Goal: Task Accomplishment & Management: Use online tool/utility

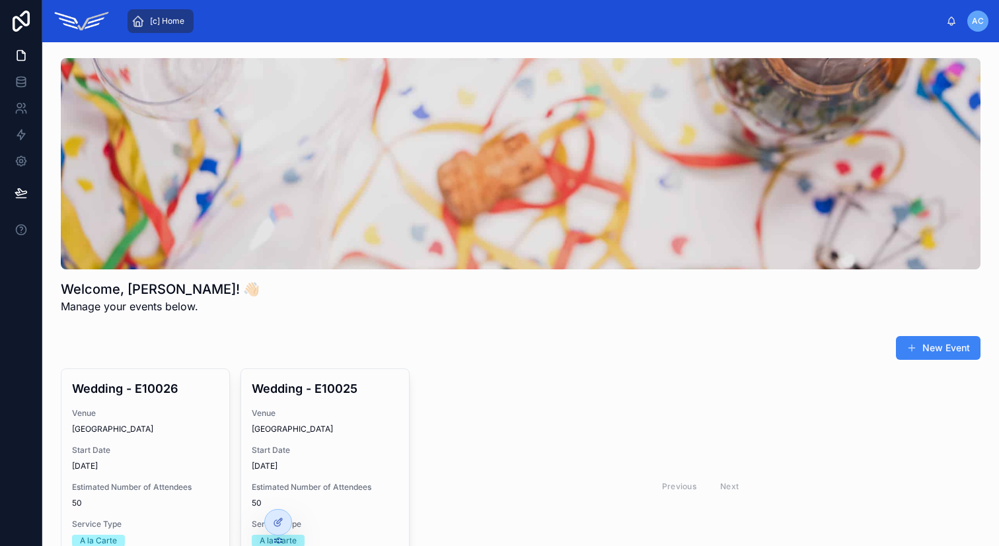
click at [468, 357] on div "New Event" at bounding box center [521, 348] width 920 height 25
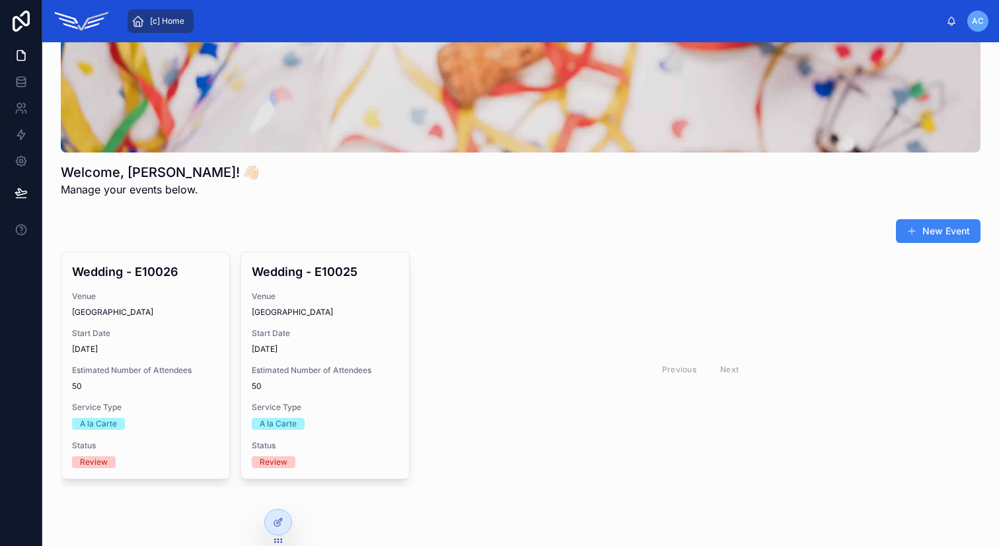
click at [161, 25] on span "[c] Home" at bounding box center [167, 21] width 34 height 11
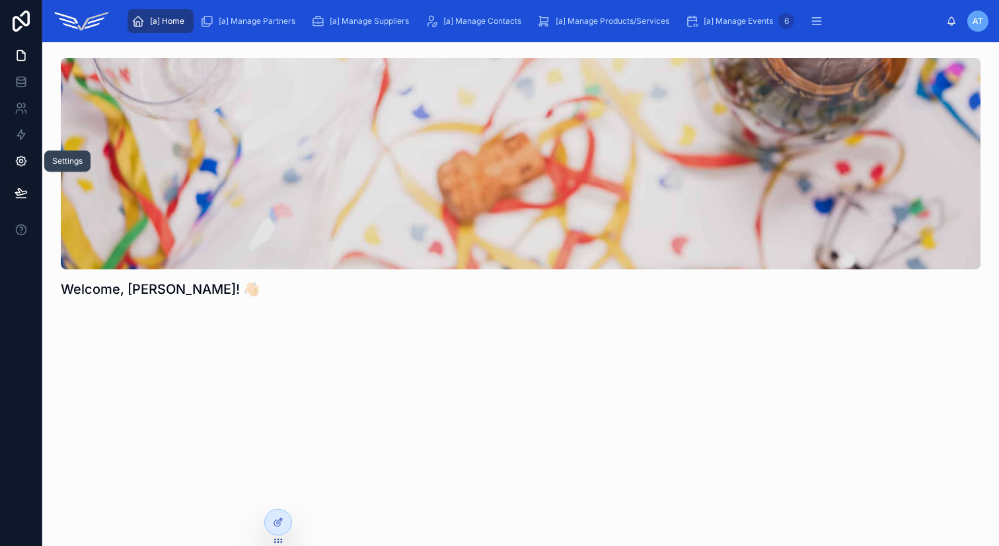
click at [29, 160] on link at bounding box center [21, 161] width 42 height 26
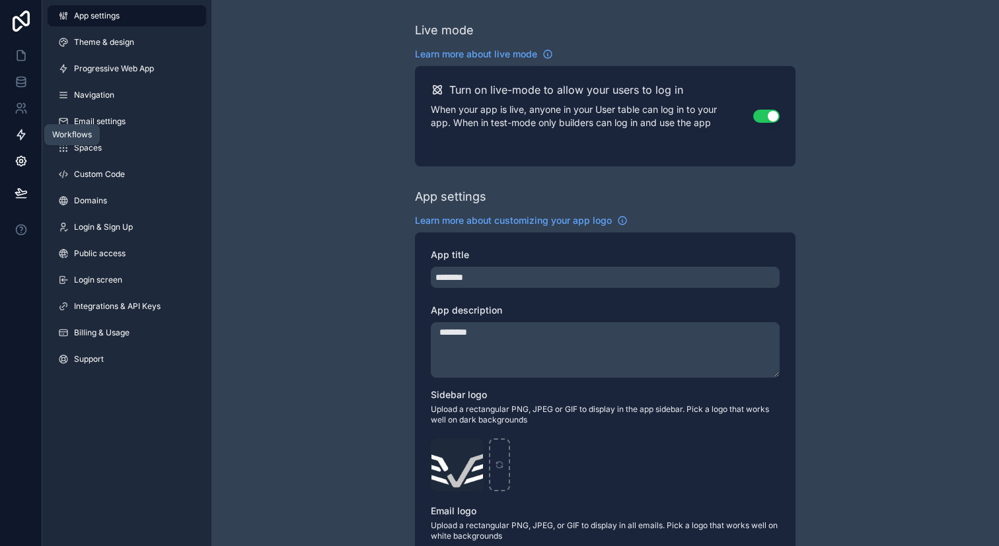
click at [17, 127] on link at bounding box center [21, 135] width 42 height 26
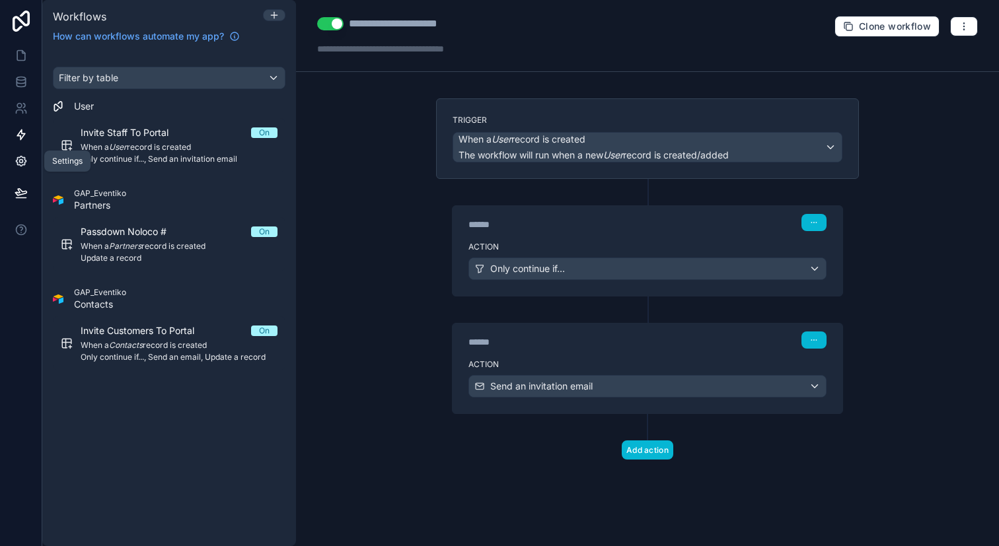
click at [17, 157] on icon at bounding box center [21, 161] width 13 height 13
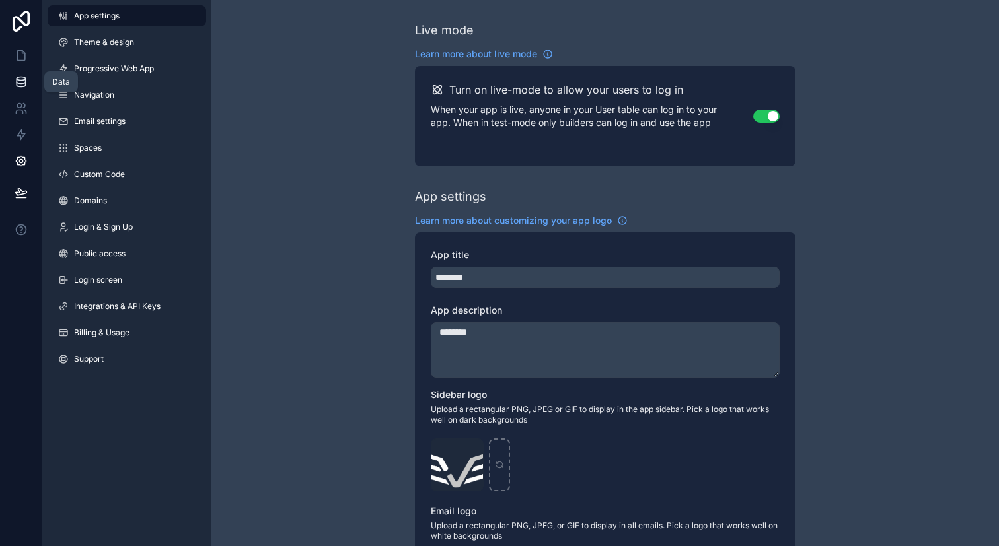
click at [17, 87] on icon at bounding box center [21, 81] width 13 height 13
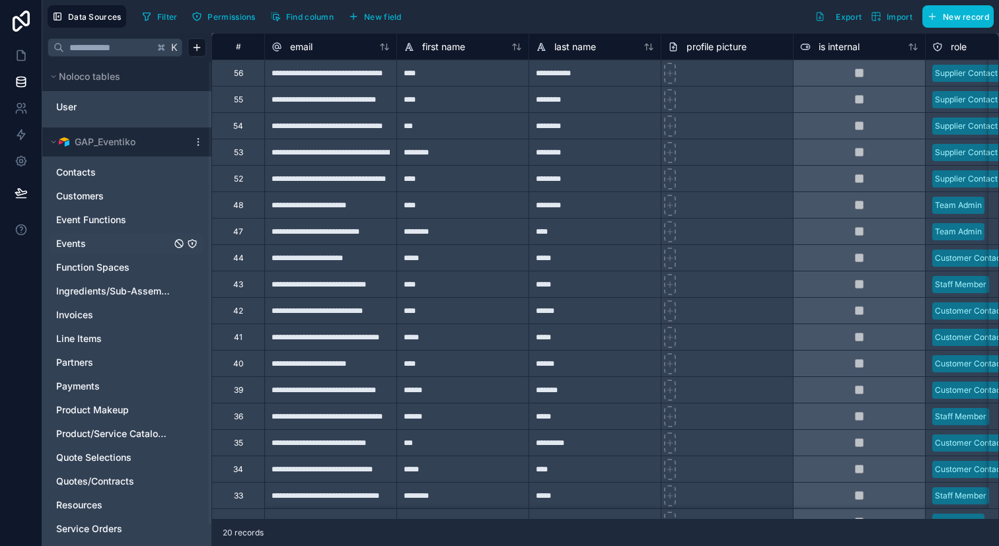
click at [122, 246] on link "Events" at bounding box center [113, 243] width 115 height 13
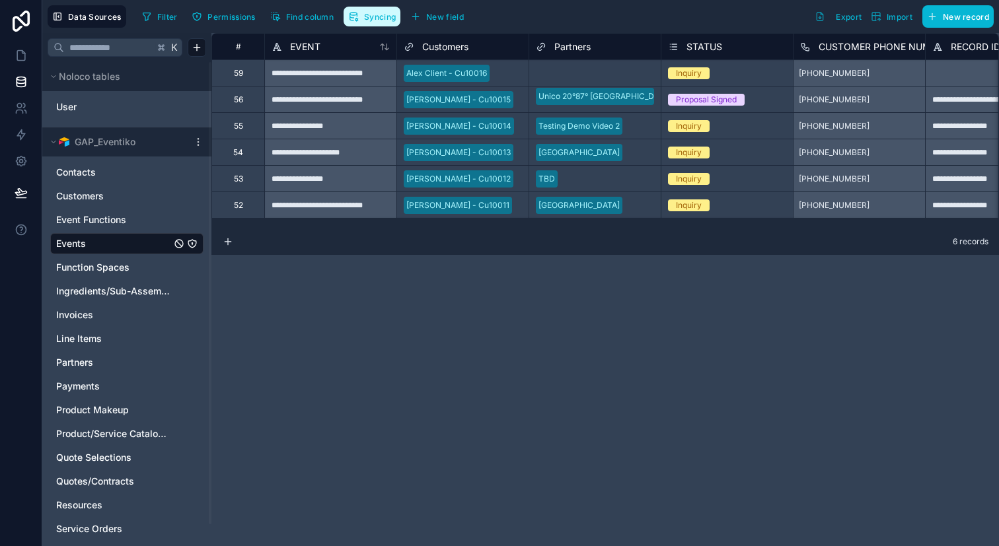
click at [370, 26] on button "Syncing" at bounding box center [372, 17] width 57 height 20
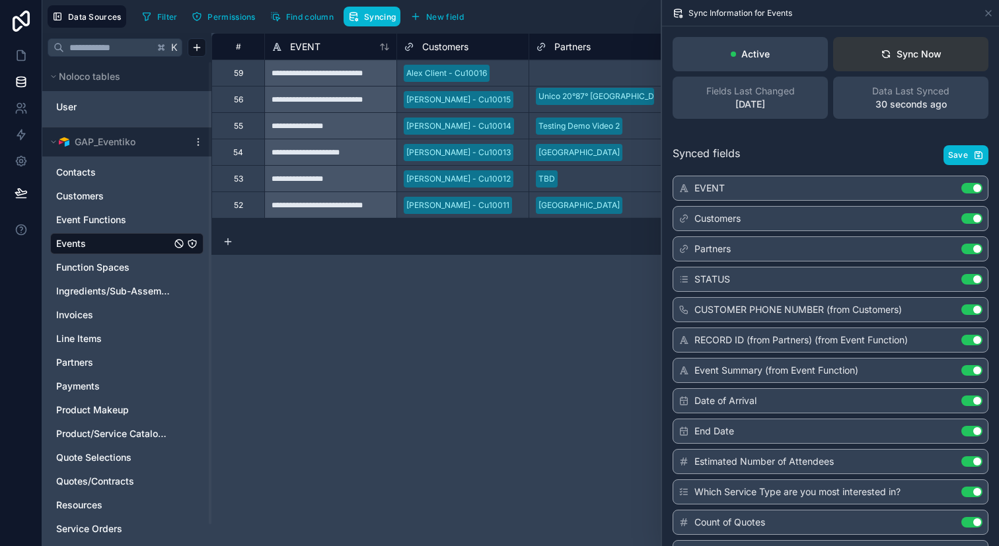
click at [867, 61] on button "Sync Now" at bounding box center [910, 54] width 155 height 34
click at [28, 57] on link at bounding box center [21, 55] width 42 height 26
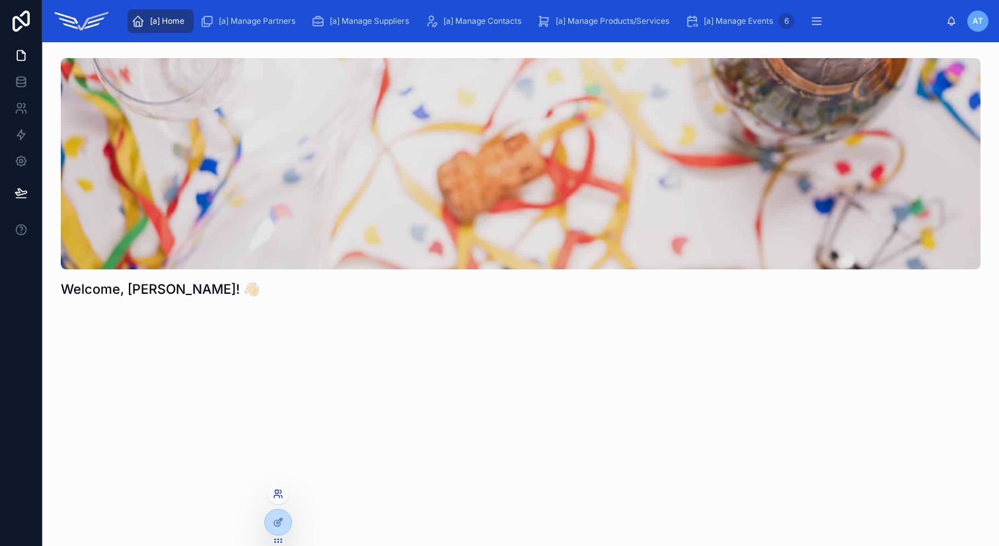
click at [278, 496] on icon at bounding box center [276, 497] width 5 height 3
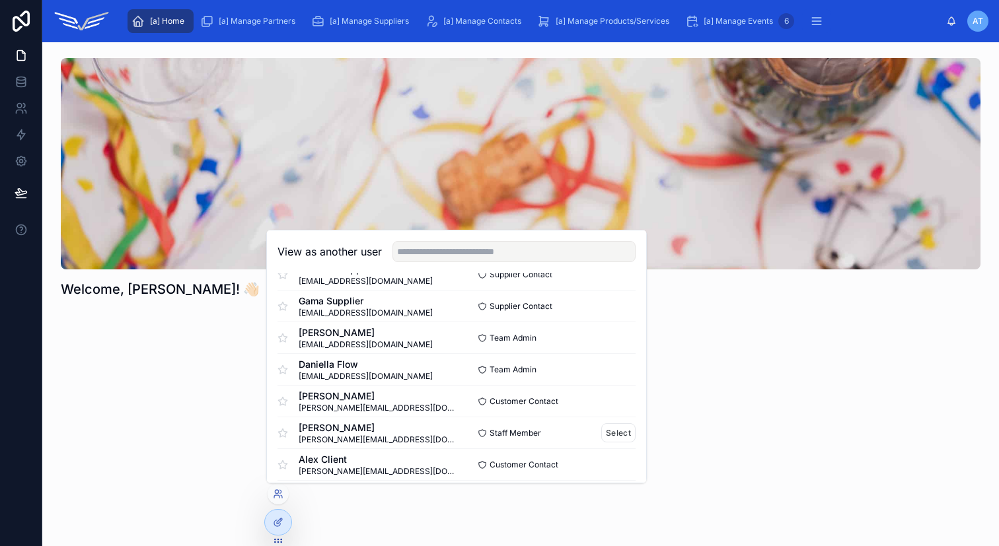
scroll to position [147, 0]
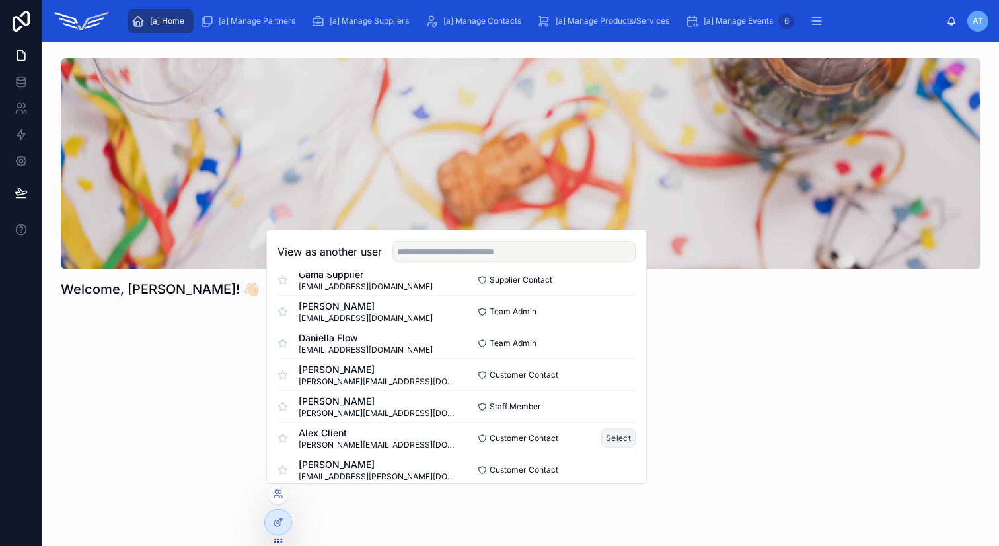
click at [608, 441] on button "Select" at bounding box center [618, 438] width 34 height 19
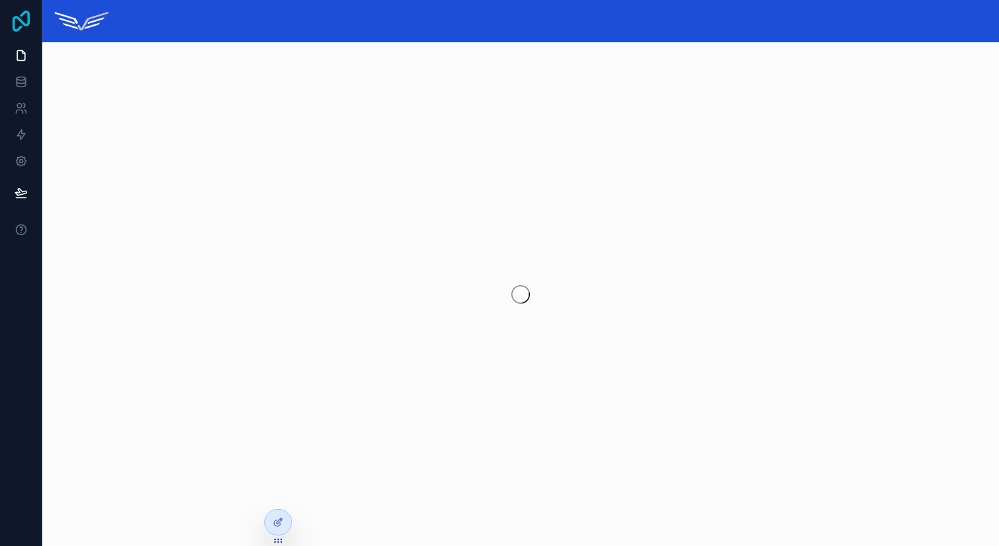
click at [20, 20] on icon at bounding box center [21, 21] width 17 height 21
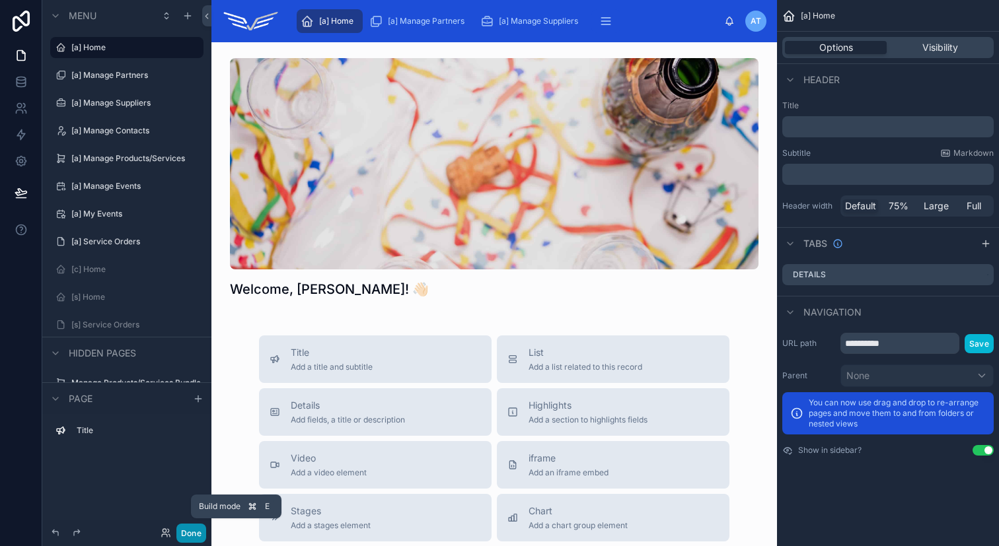
click at [186, 536] on button "Done" at bounding box center [191, 533] width 30 height 19
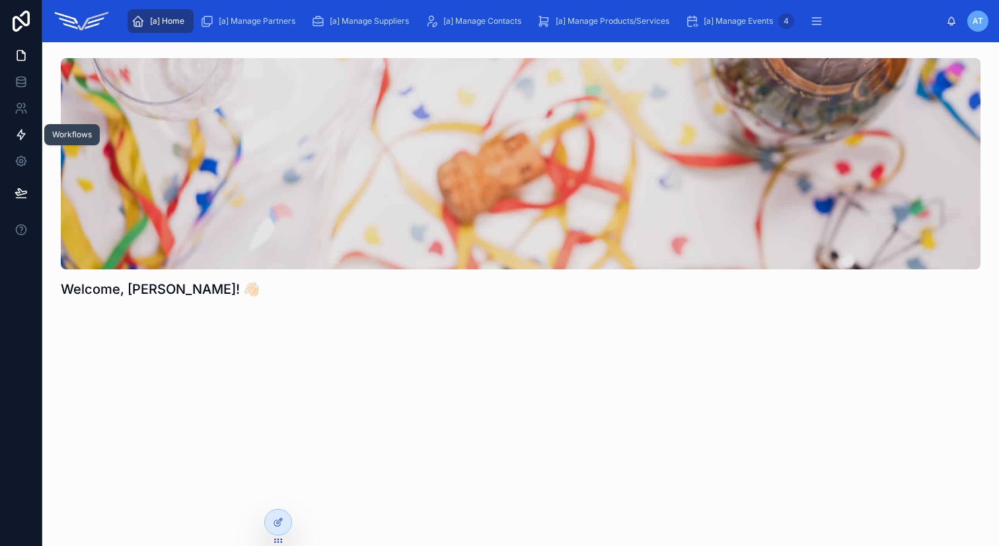
click at [21, 131] on icon at bounding box center [21, 135] width 8 height 10
